Goal: Task Accomplishment & Management: Manage account settings

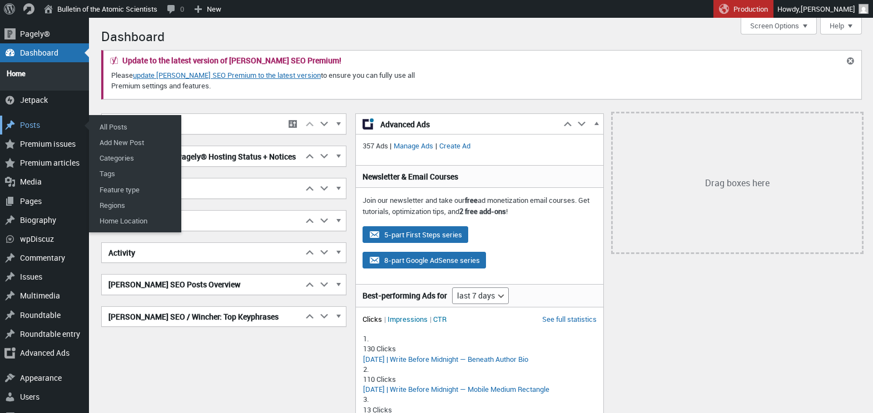
click at [32, 121] on div "Posts" at bounding box center [44, 125] width 89 height 19
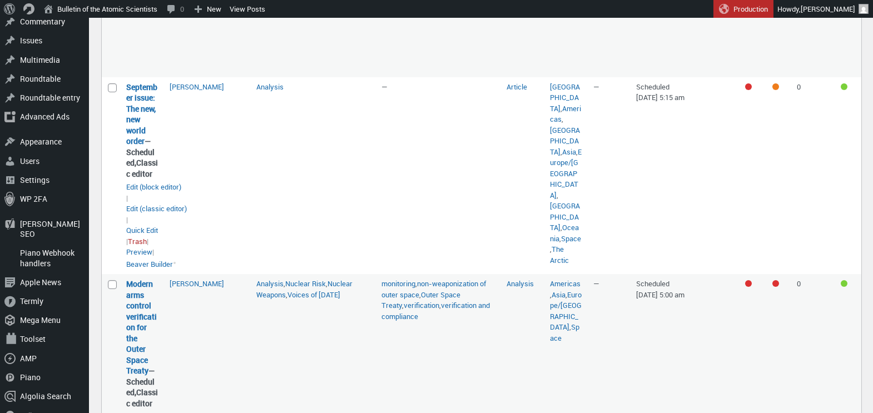
scroll to position [326, 0]
click at [131, 137] on link "September issue: The new, new world order" at bounding box center [141, 113] width 31 height 65
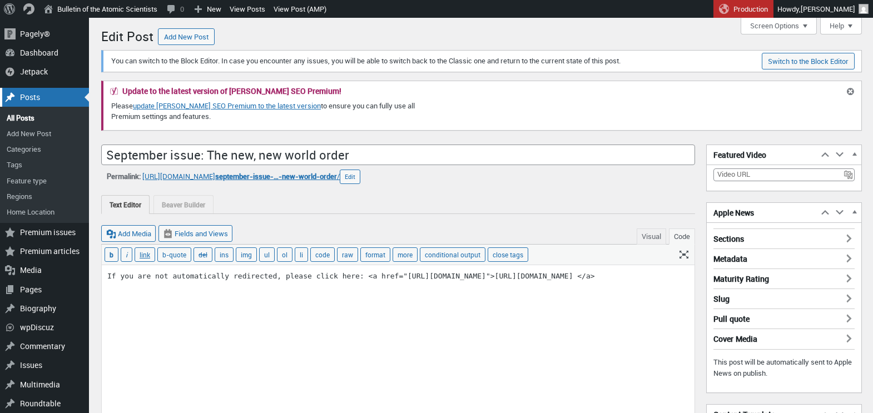
click at [24, 95] on div "Posts" at bounding box center [44, 97] width 89 height 19
